Goal: Find specific page/section: Find specific page/section

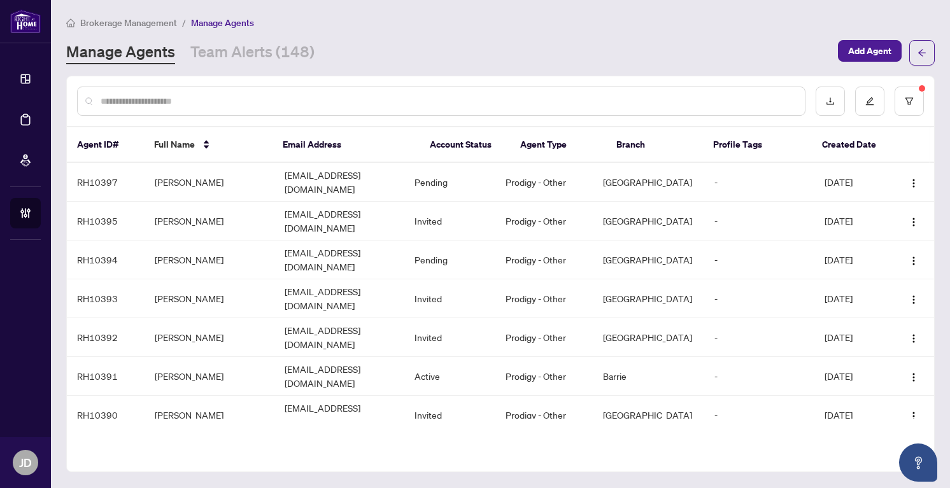
click at [277, 118] on div at bounding box center [500, 101] width 867 height 50
click at [277, 110] on div at bounding box center [441, 101] width 729 height 29
click at [277, 101] on input "text" at bounding box center [448, 101] width 694 height 14
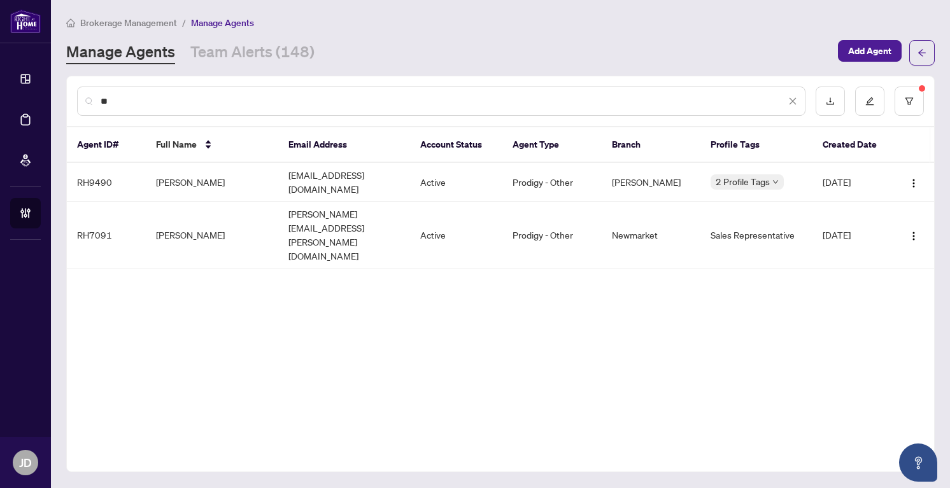
type input "*"
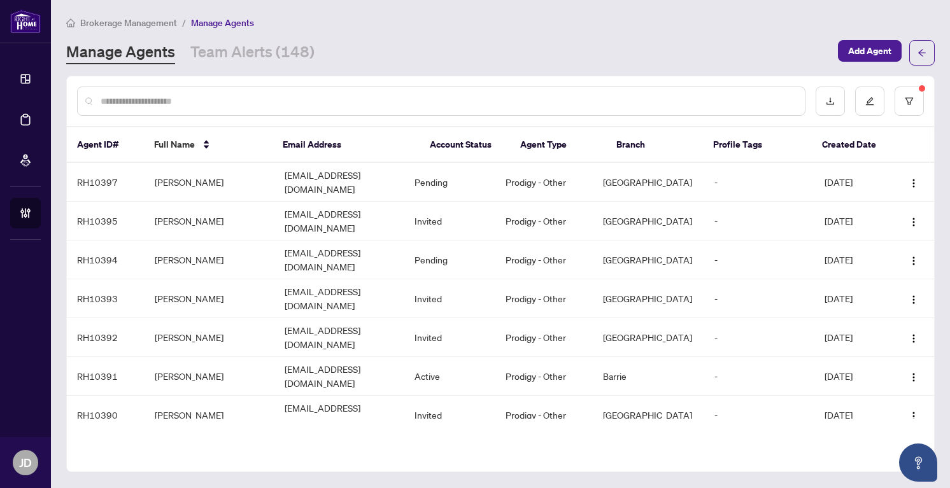
click at [131, 100] on input "text" at bounding box center [448, 101] width 694 height 14
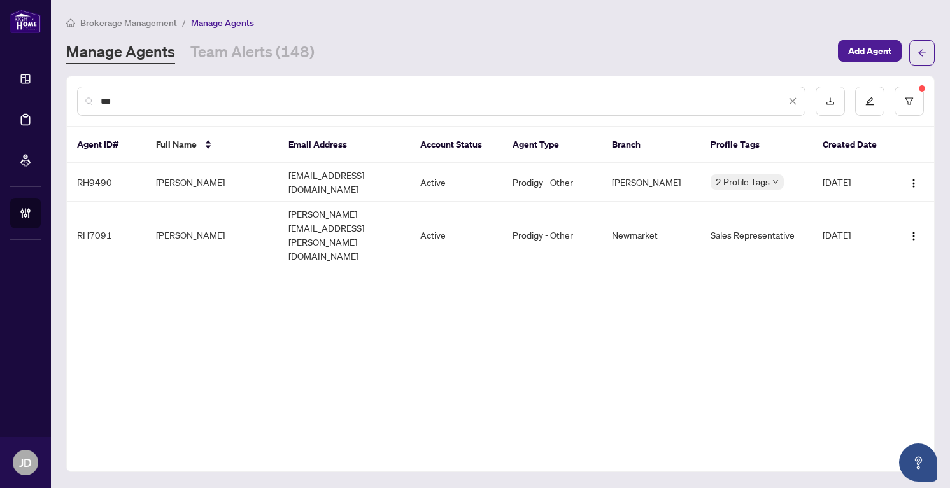
type input "***"
